Goal: Information Seeking & Learning: Check status

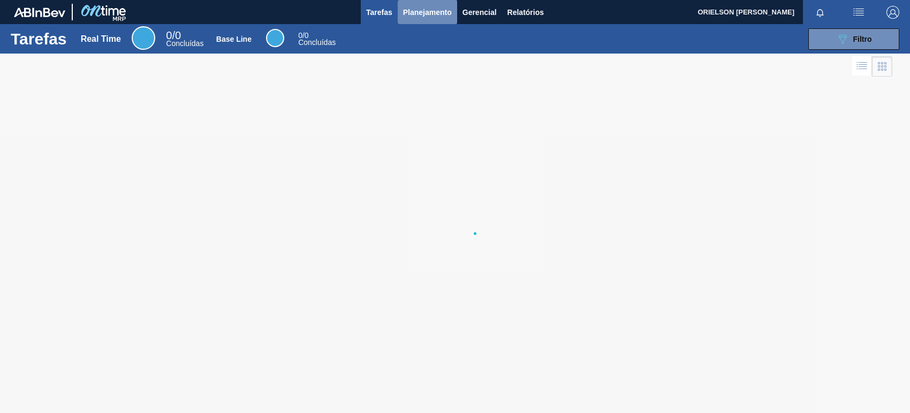
click at [432, 17] on span "Planejamento" at bounding box center [427, 12] width 49 height 13
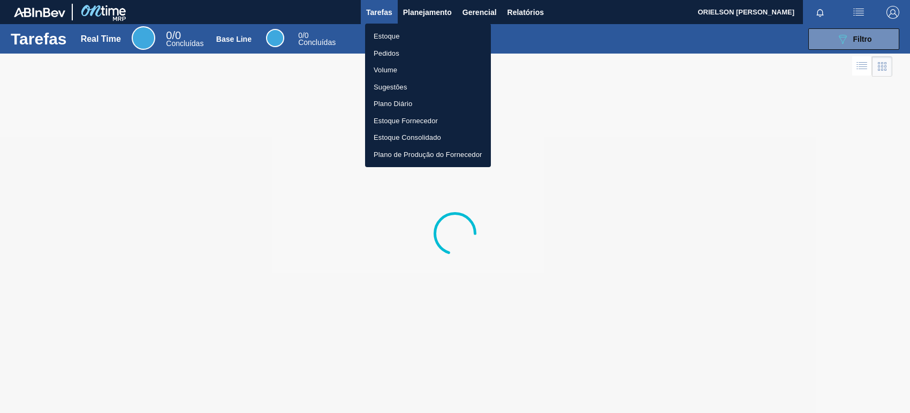
click at [442, 24] on ul "Estoque Pedidos Volume Sugestões Plano Diário Estoque Fornecedor Estoque Consol…" at bounding box center [428, 95] width 126 height 143
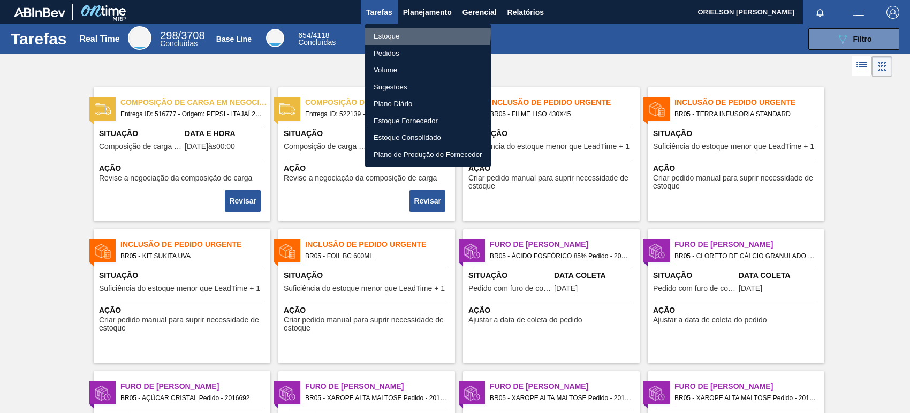
click at [411, 33] on li "Estoque" at bounding box center [428, 36] width 126 height 17
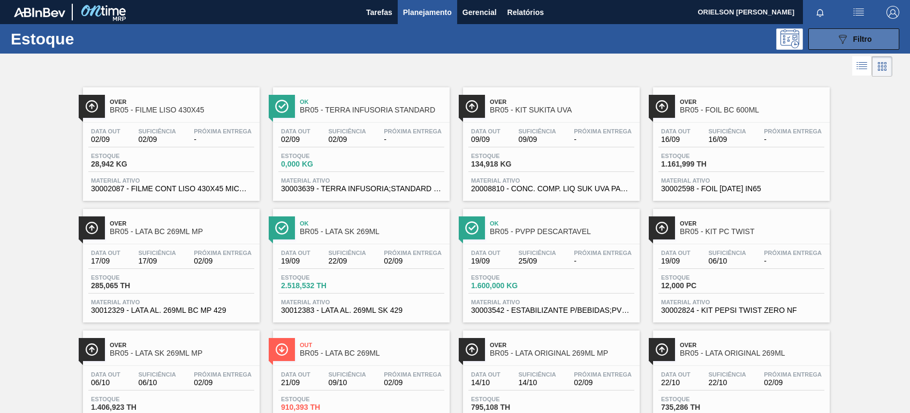
click at [856, 48] on button "089F7B8B-B2A5-4AFE-B5C0-19BA573D28AC Filtro" at bounding box center [853, 38] width 91 height 21
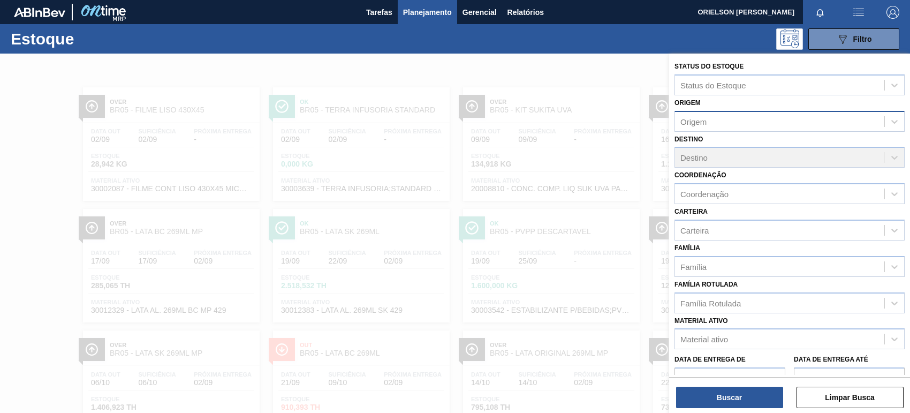
click at [693, 113] on div "Origem" at bounding box center [779, 121] width 209 height 16
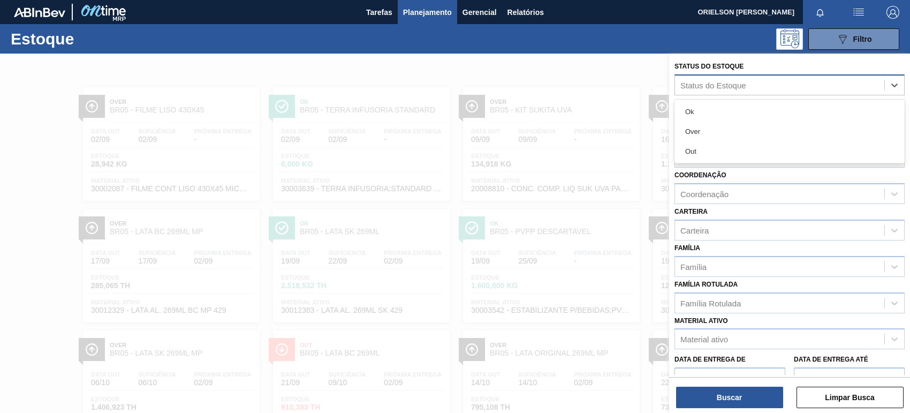
click at [697, 94] on div "Status do Estoque" at bounding box center [789, 84] width 230 height 21
click at [697, 83] on div "Status do Estoque" at bounding box center [713, 84] width 66 height 9
click at [694, 87] on div "Status do Estoque" at bounding box center [713, 84] width 66 height 9
click at [702, 161] on div "Ok Over Out" at bounding box center [789, 132] width 230 height 64
click at [701, 148] on div "Out" at bounding box center [789, 151] width 230 height 20
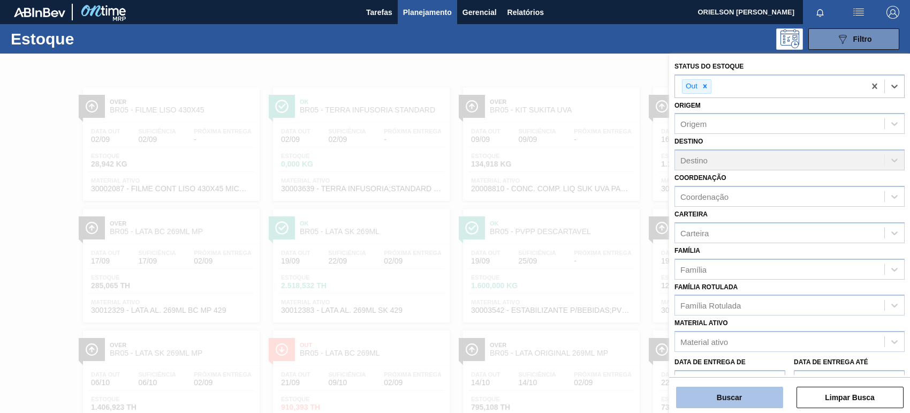
click at [725, 398] on button "Buscar" at bounding box center [729, 396] width 107 height 21
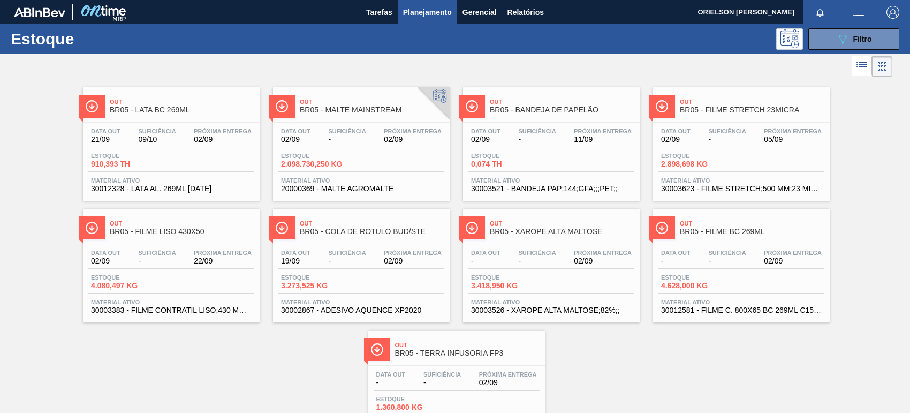
click at [736, 284] on div "Estoque 4.628,000 KG" at bounding box center [698, 282] width 80 height 16
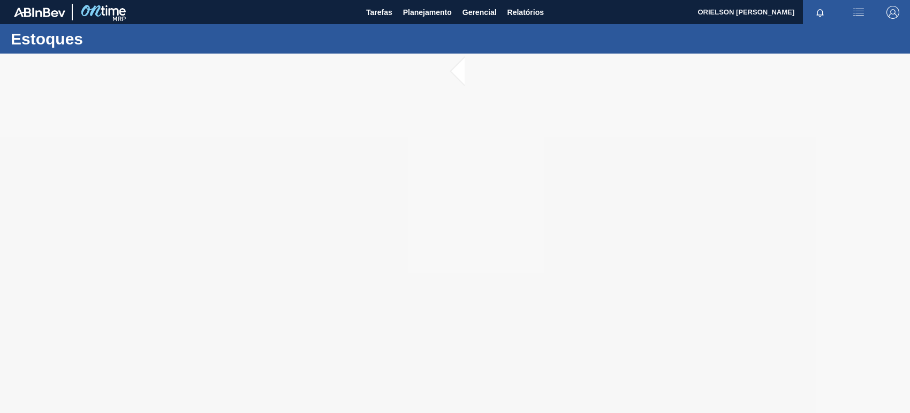
click at [467, 171] on div at bounding box center [455, 233] width 910 height 359
click at [418, 11] on span "Planejamento" at bounding box center [427, 12] width 49 height 13
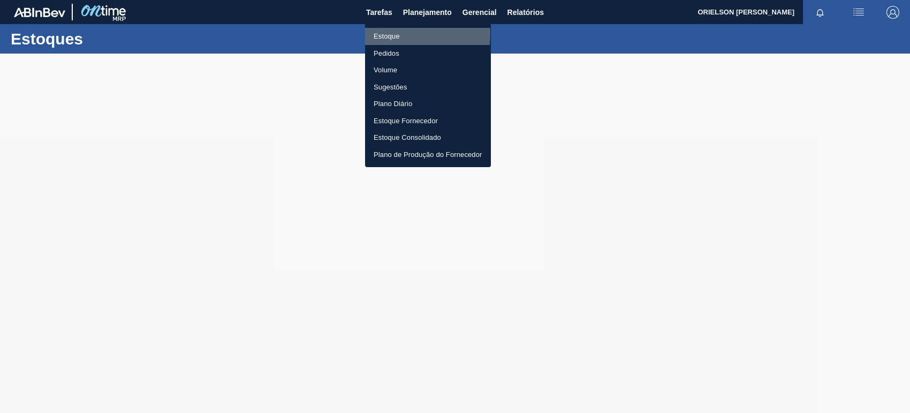
click at [394, 34] on li "Estoque" at bounding box center [428, 36] width 126 height 17
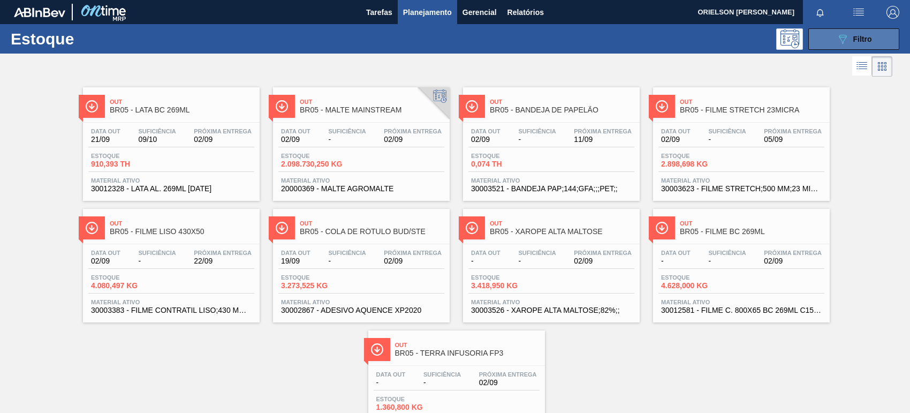
click at [858, 30] on button "089F7B8B-B2A5-4AFE-B5C0-19BA573D28AC Filtro" at bounding box center [853, 38] width 91 height 21
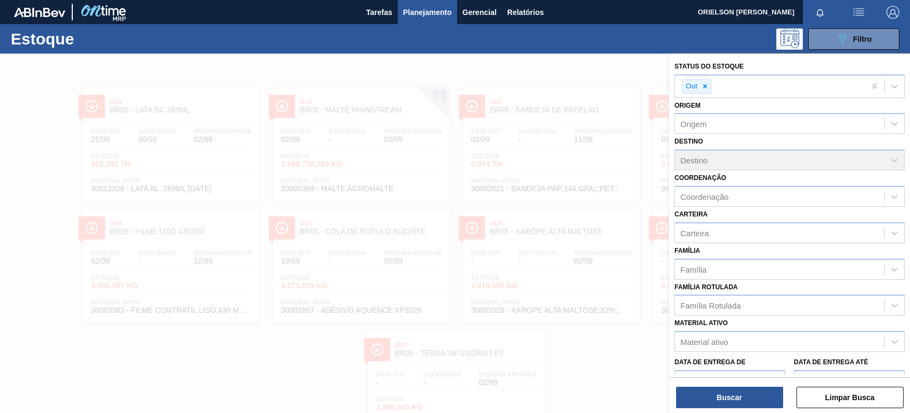
click at [493, 79] on div at bounding box center [455, 260] width 910 height 413
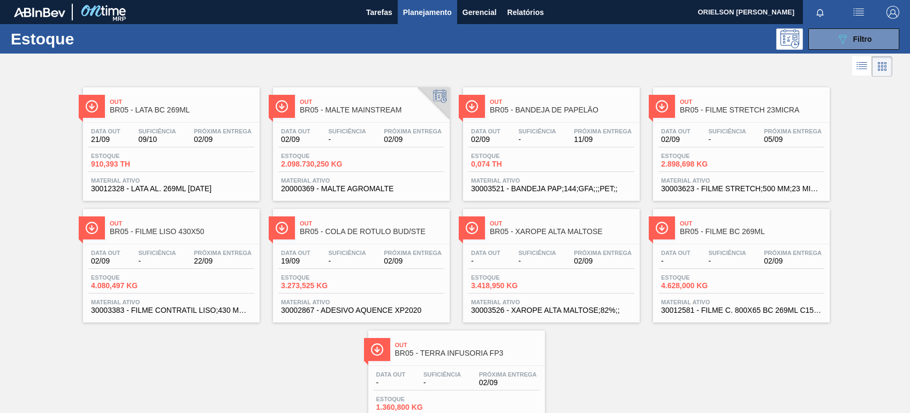
click at [679, 243] on div "Out BR05 - FILME BC 269ML Data out - Suficiência - Próxima Entrega 02/09 Estoqu…" at bounding box center [741, 265] width 177 height 113
